Goal: Navigation & Orientation: Find specific page/section

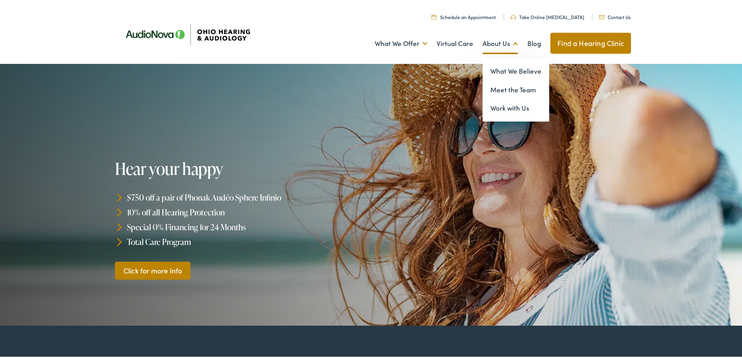
click at [486, 41] on link "About Us" at bounding box center [499, 42] width 35 height 29
click at [494, 86] on link "Meet the Team" at bounding box center [515, 88] width 67 height 19
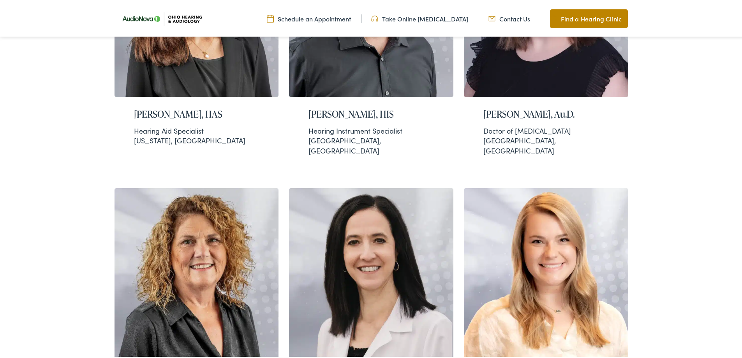
scroll to position [1252, 0]
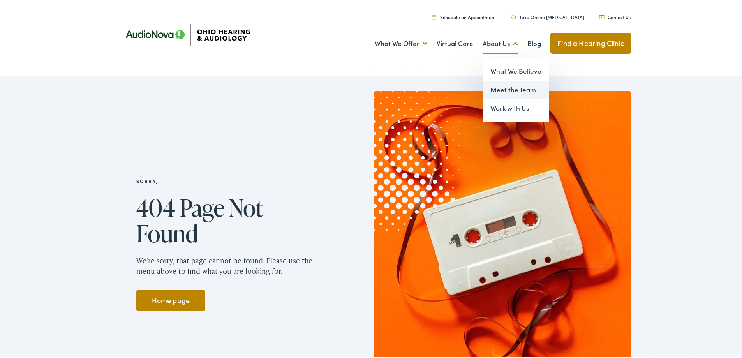
click at [502, 90] on link "Meet the Team" at bounding box center [515, 88] width 67 height 19
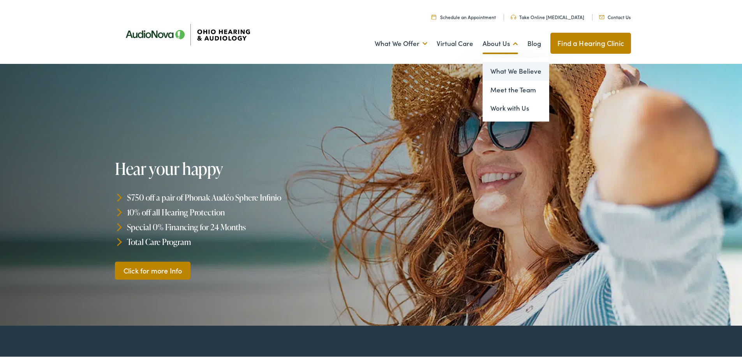
click at [498, 71] on link "What We Believe" at bounding box center [515, 69] width 67 height 19
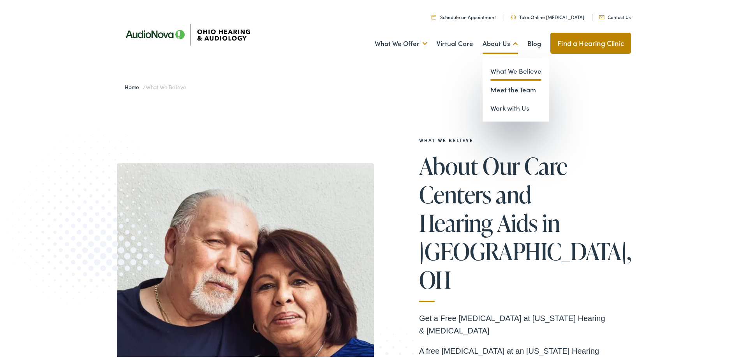
click at [502, 40] on link "About Us" at bounding box center [499, 42] width 35 height 29
click at [502, 88] on link "Meet the Team" at bounding box center [515, 88] width 67 height 19
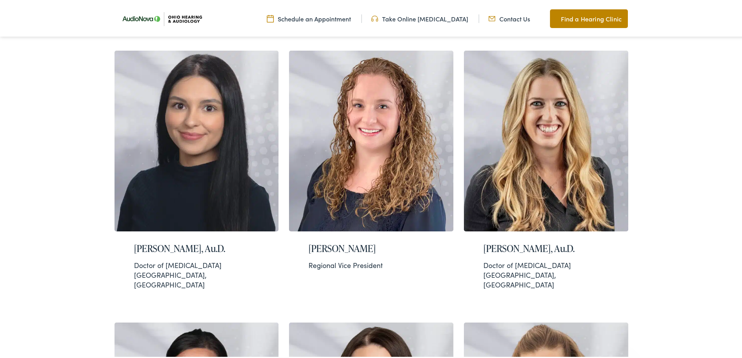
scroll to position [312, 0]
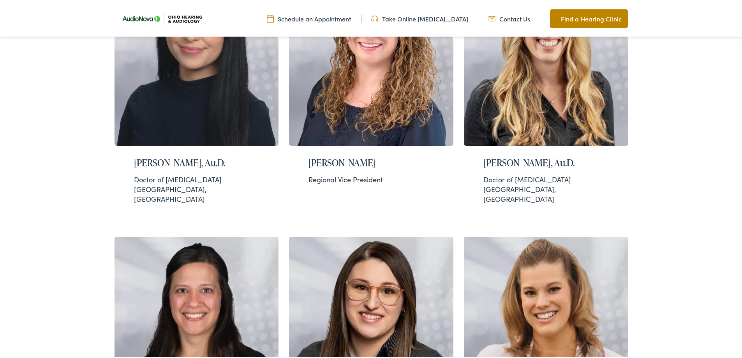
drag, startPoint x: 578, startPoint y: 212, endPoint x: 722, endPoint y: 165, distance: 151.7
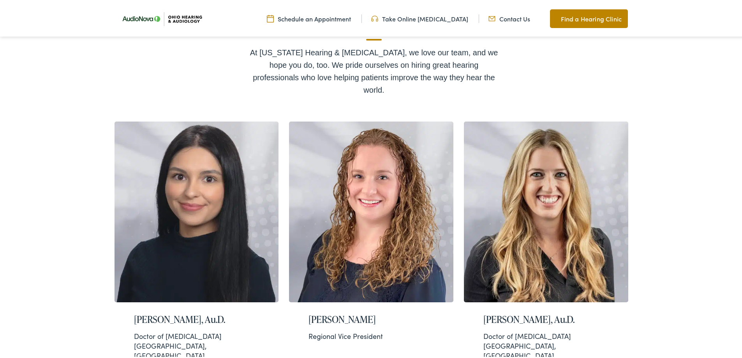
scroll to position [156, 0]
